Goal: Task Accomplishment & Management: Use online tool/utility

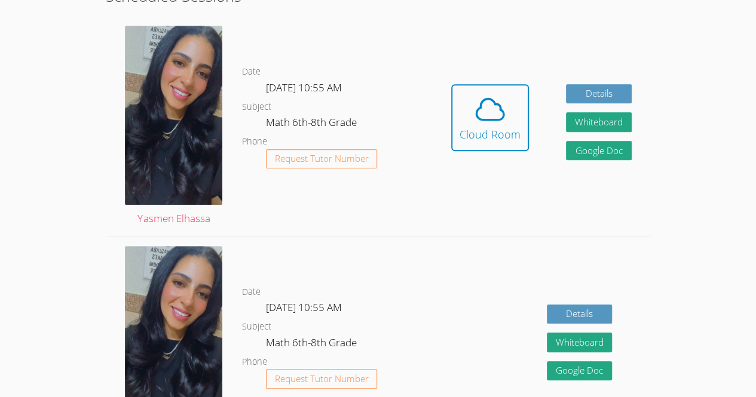
scroll to position [331, 0]
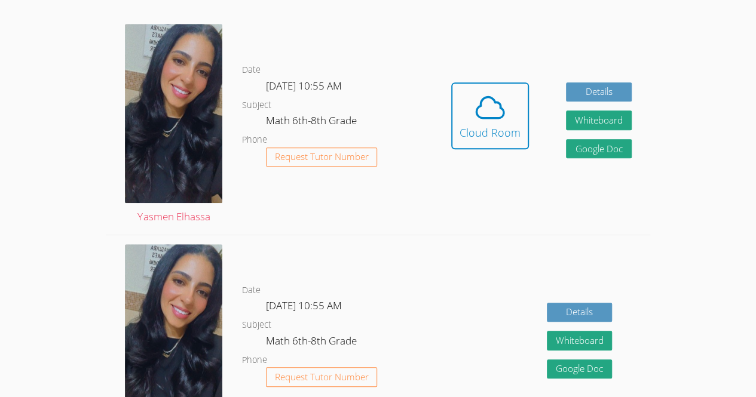
click at [448, 250] on div "Details Whiteboard Hidden Google Doc" at bounding box center [542, 345] width 218 height 220
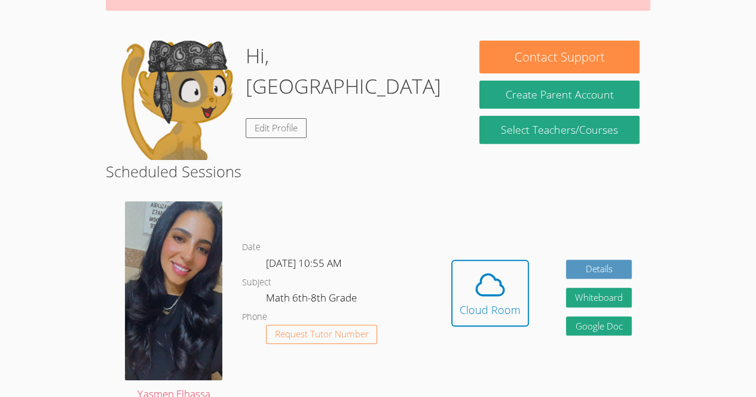
scroll to position [152, 0]
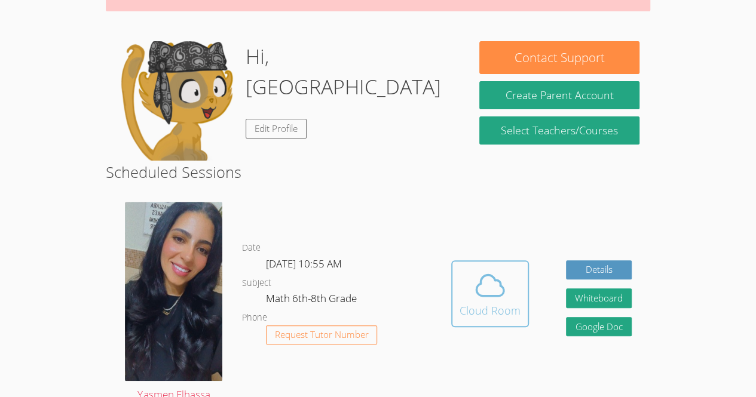
click at [496, 287] on icon at bounding box center [489, 285] width 33 height 33
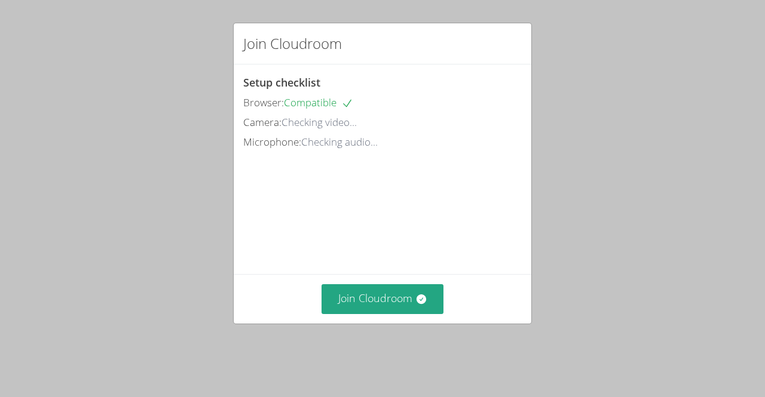
click at [562, 287] on div "Join Cloudroom Setup checklist Browser: Compatible Camera: Checking video... Mi…" at bounding box center [382, 198] width 765 height 397
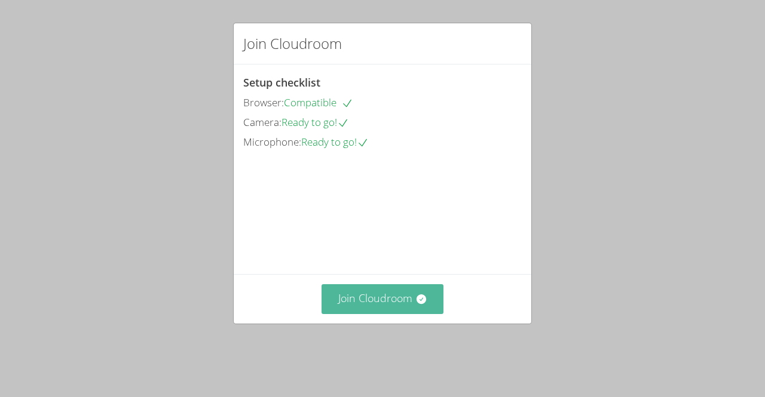
click at [404, 314] on button "Join Cloudroom" at bounding box center [383, 299] width 123 height 29
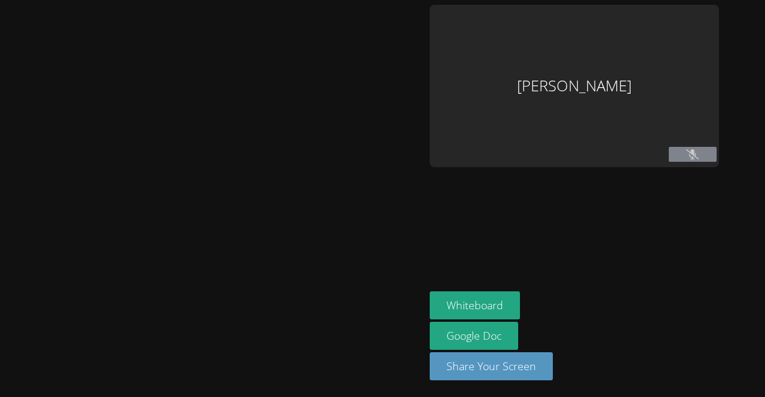
click at [403, 323] on div at bounding box center [212, 199] width 415 height 388
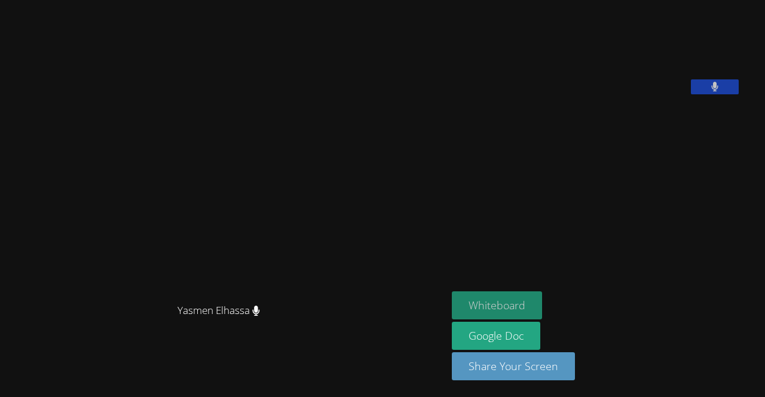
click at [528, 304] on button "Whiteboard" at bounding box center [497, 306] width 90 height 28
